Goal: Use online tool/utility: Utilize a website feature to perform a specific function

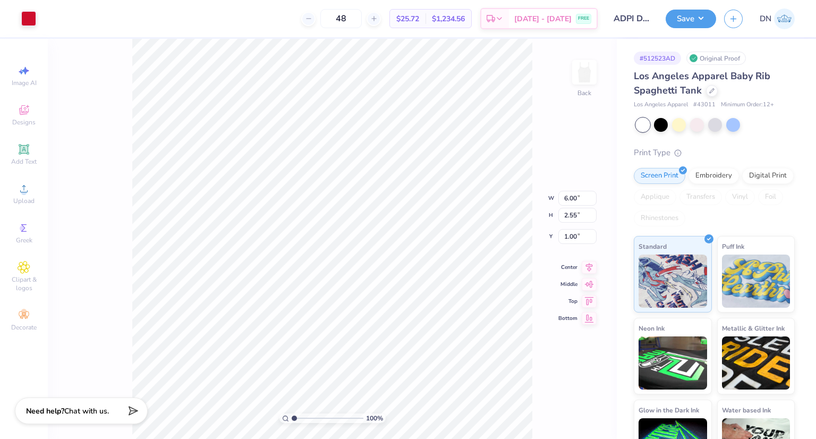
type input "4.03"
type input "1.71"
type input "1.84"
click at [587, 255] on icon at bounding box center [589, 257] width 7 height 9
click at [693, 15] on button "Save" at bounding box center [690, 17] width 50 height 19
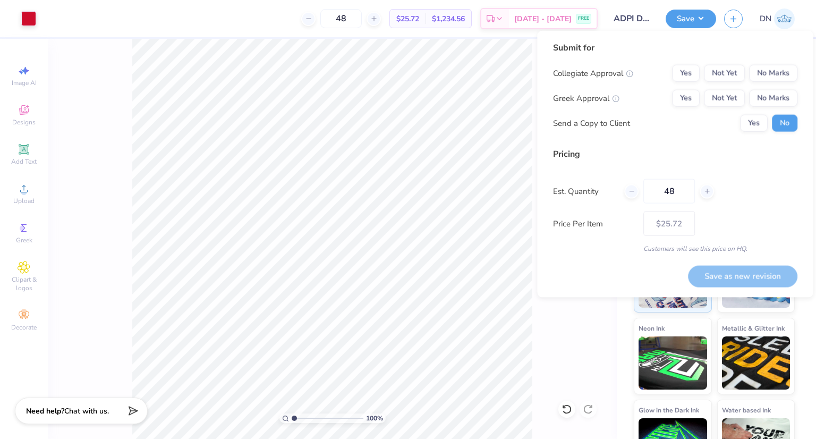
click at [702, 97] on div "Yes Not Yet No Marks" at bounding box center [734, 98] width 125 height 17
click at [694, 97] on button "Yes" at bounding box center [686, 98] width 28 height 17
click at [764, 76] on button "No Marks" at bounding box center [773, 73] width 48 height 17
click at [746, 278] on button "Save as new revision" at bounding box center [742, 275] width 109 height 21
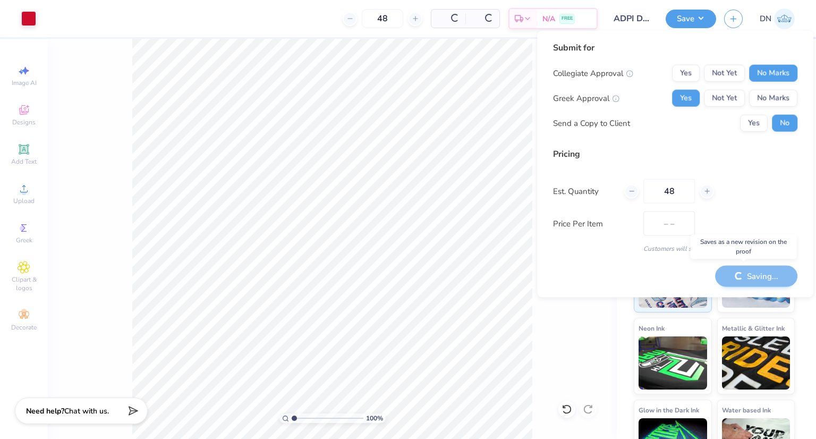
type input "$25.72"
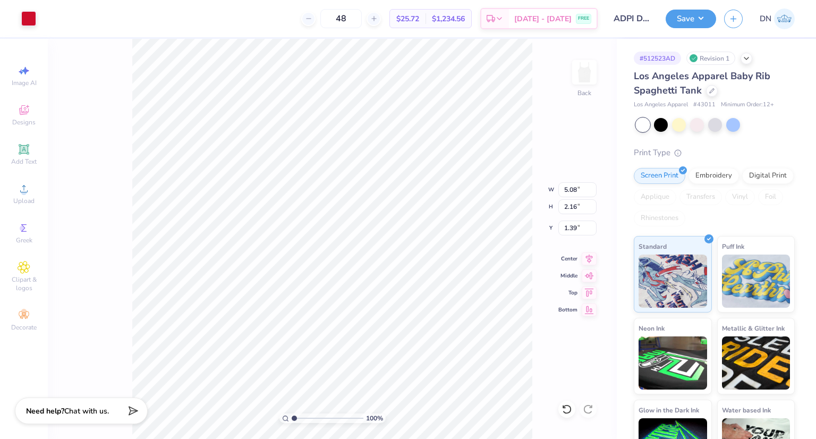
type input "5.08"
type input "2.16"
type input "1.39"
click at [584, 254] on icon at bounding box center [589, 257] width 15 height 13
click at [697, 17] on button "Save" at bounding box center [690, 17] width 50 height 19
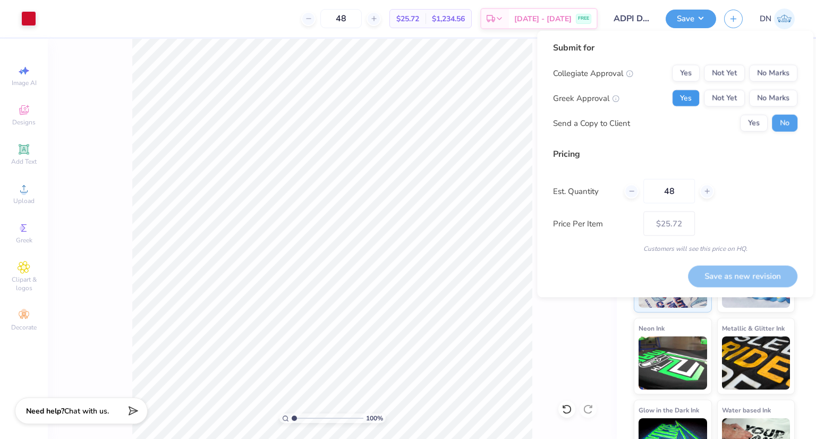
click at [689, 101] on button "Yes" at bounding box center [686, 98] width 28 height 17
click at [772, 71] on button "No Marks" at bounding box center [773, 73] width 48 height 17
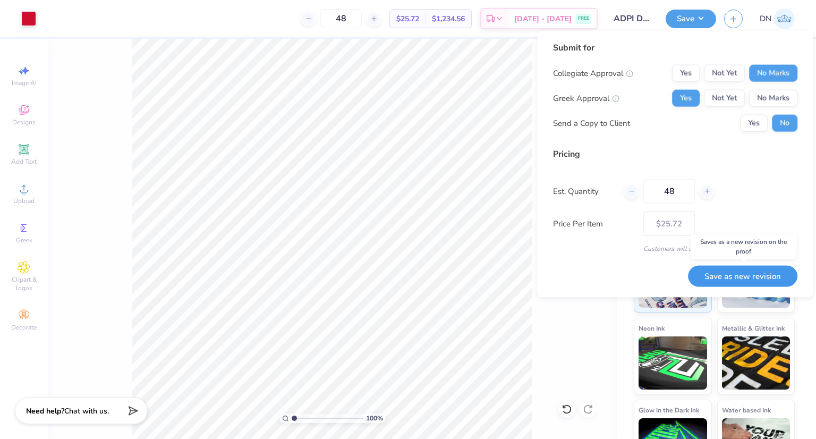
click at [740, 270] on button "Save as new revision" at bounding box center [742, 275] width 109 height 21
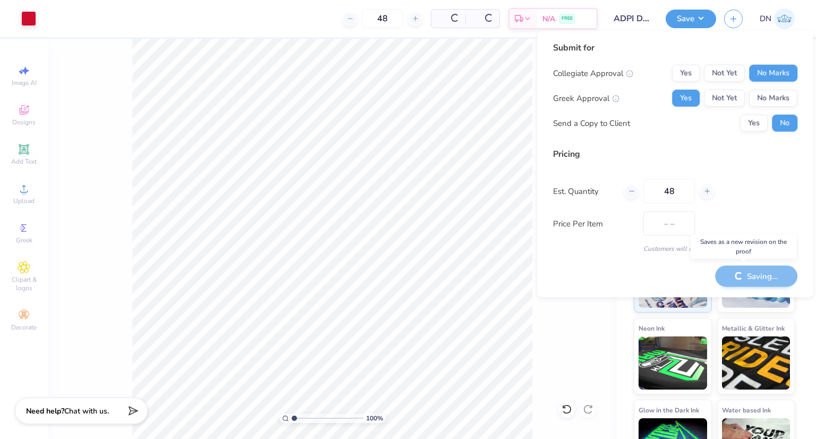
type input "$25.72"
